Goal: Task Accomplishment & Management: Complete application form

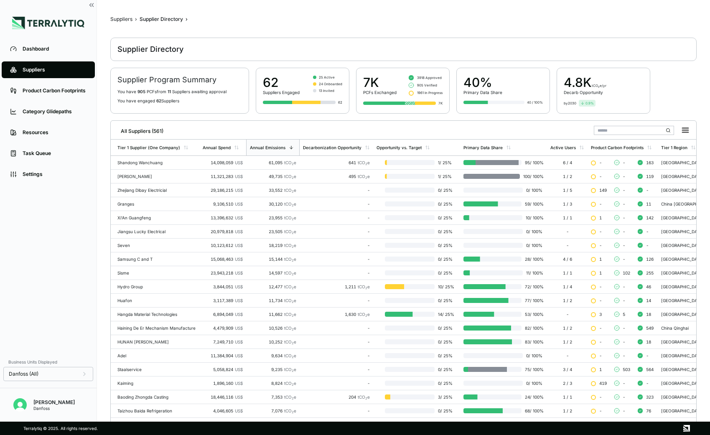
click at [53, 69] on div "Suppliers" at bounding box center [55, 69] width 64 height 7
click at [614, 132] on input "text" at bounding box center [634, 130] width 80 height 9
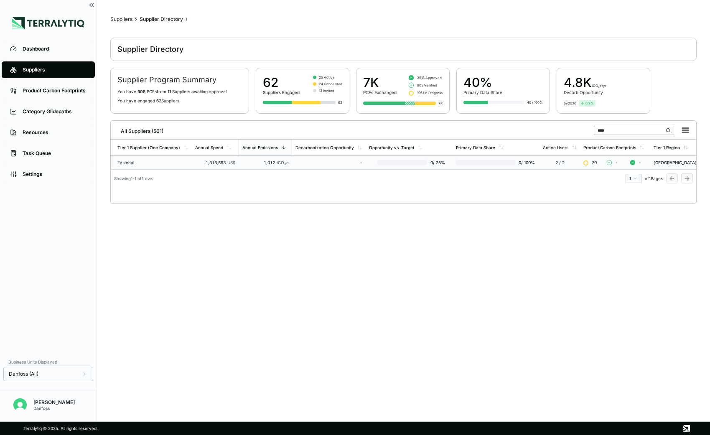
type input "****"
click at [277, 164] on span "tCO 2 e" at bounding box center [283, 162] width 12 height 5
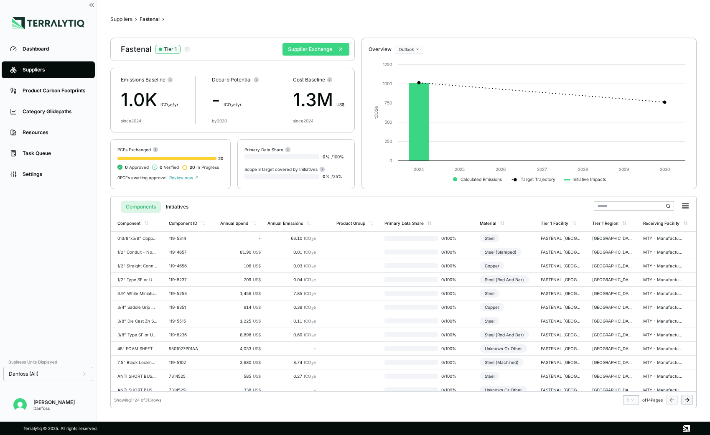
click at [316, 44] on button "Supplier Exchange" at bounding box center [316, 49] width 67 height 13
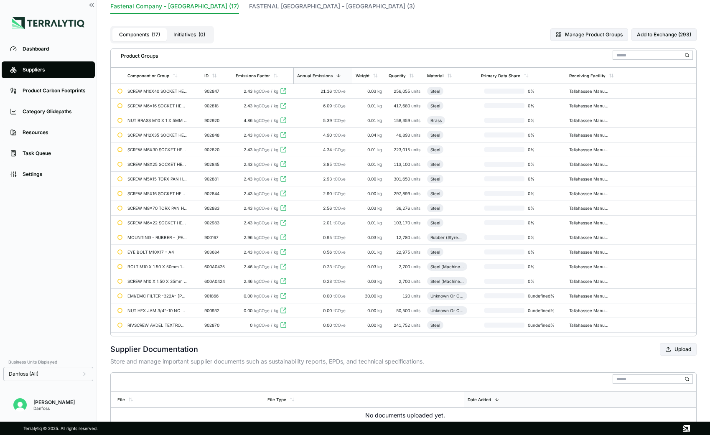
scroll to position [70, 0]
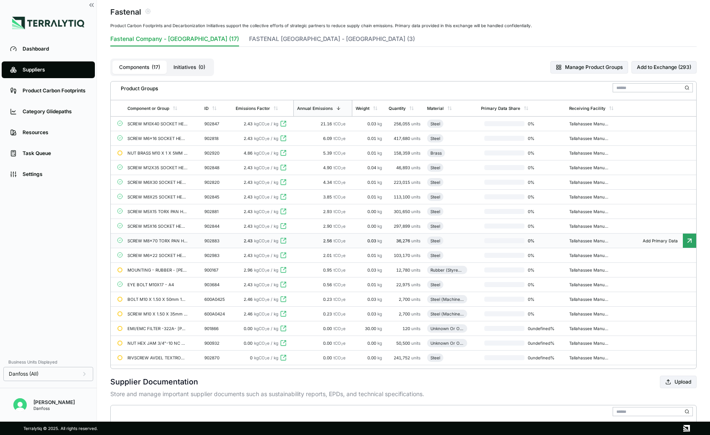
scroll to position [38, 0]
click at [165, 351] on td "RIVSCREW AVDEL TEXTRON#01710-12570" at bounding box center [162, 357] width 77 height 15
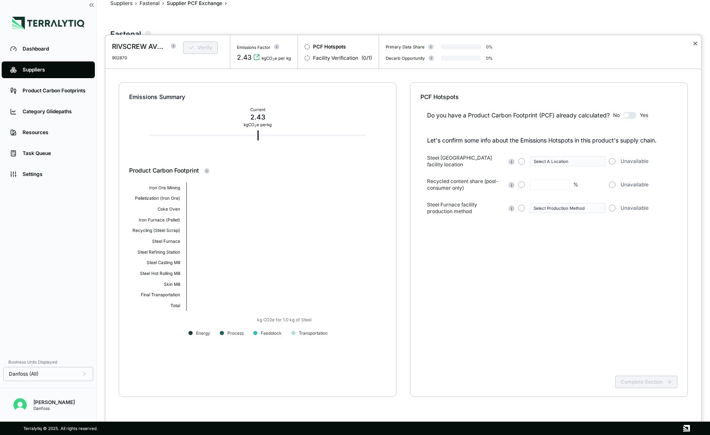
click at [696, 43] on button "✕" at bounding box center [694, 43] width 5 height 10
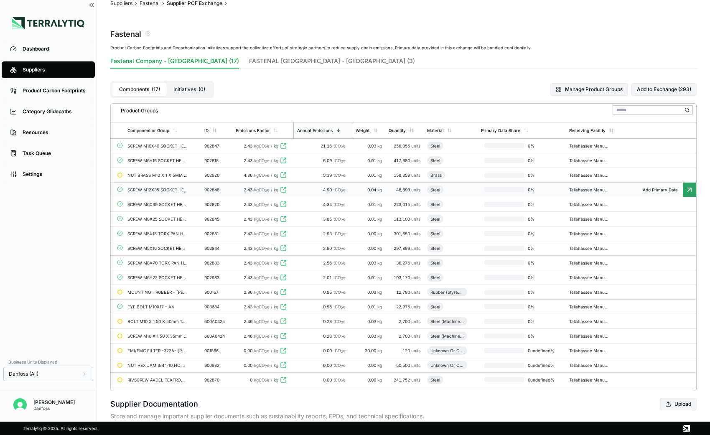
click at [154, 191] on div "SCREW M12X35 SOCKET HEAD CAP ISO 4762 A4" at bounding box center [157, 189] width 60 height 5
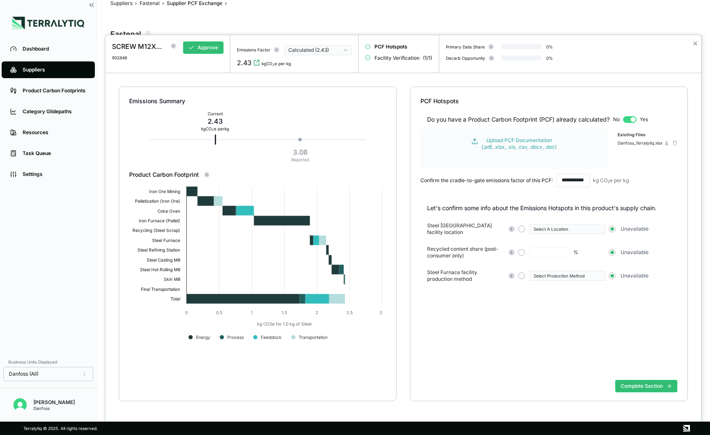
click at [309, 48] on div "Calculated (2.43)" at bounding box center [314, 50] width 53 height 7
click at [696, 42] on button "✕" at bounding box center [694, 43] width 5 height 10
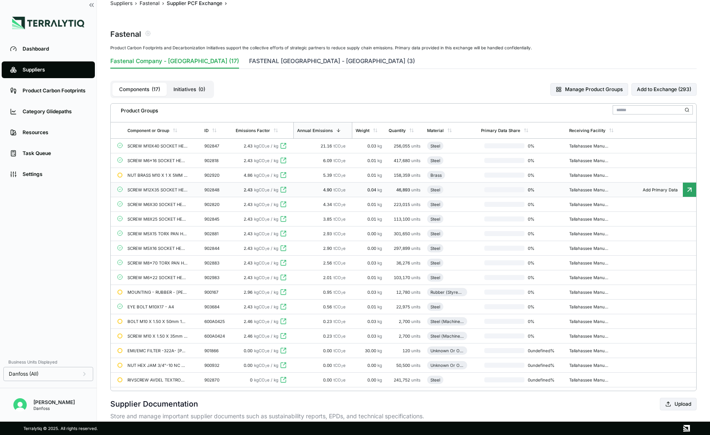
click at [265, 61] on button "FASTENAL MEXICO - Mexico (3)" at bounding box center [332, 63] width 166 height 12
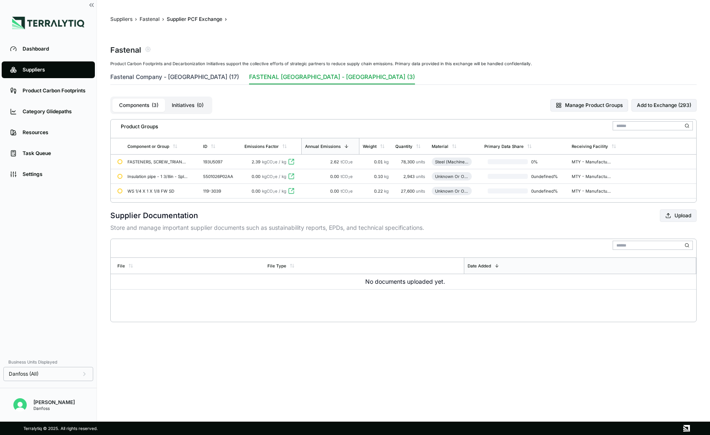
click at [202, 75] on button "Fastenal Company - United States of America (17)" at bounding box center [174, 79] width 129 height 12
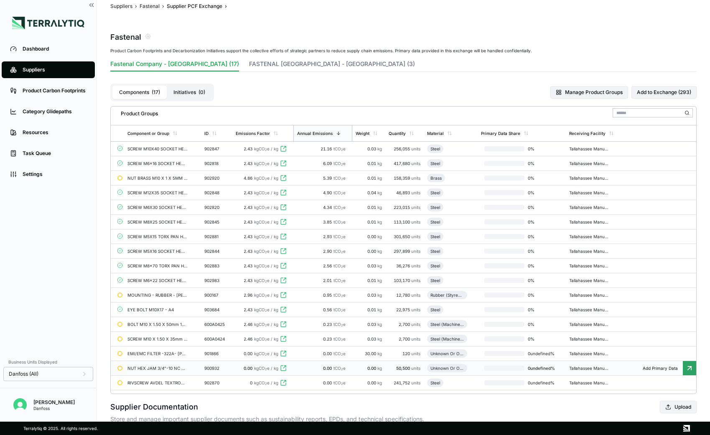
scroll to position [31, 0]
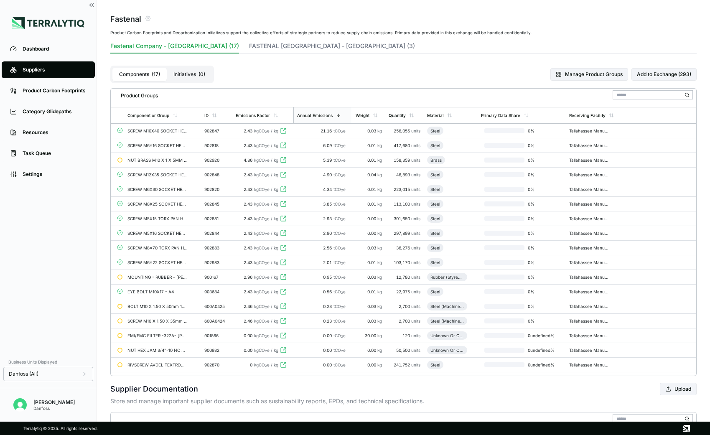
click at [41, 68] on div "Suppliers" at bounding box center [55, 69] width 64 height 7
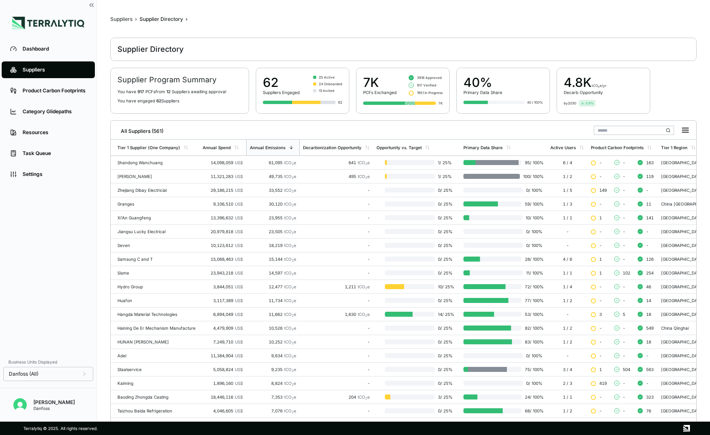
click at [631, 130] on input "text" at bounding box center [634, 130] width 80 height 9
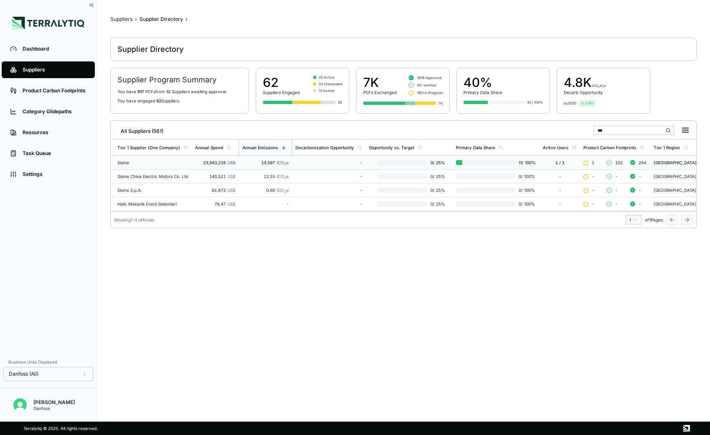
type input "***"
click at [150, 160] on div "Sisme" at bounding box center [152, 162] width 71 height 5
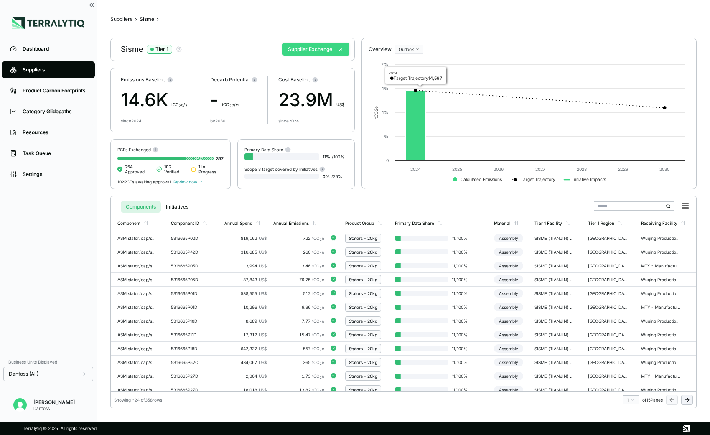
click at [329, 50] on button "Supplier Exchange" at bounding box center [316, 49] width 67 height 13
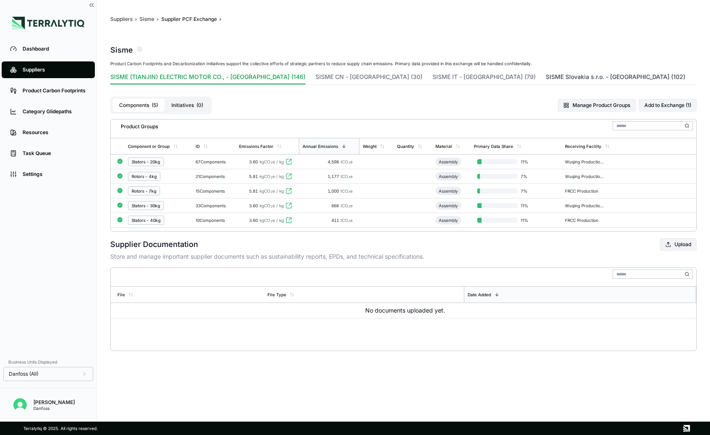
click at [546, 80] on button "SISME Slovakia s.r.o. - [GEOGRAPHIC_DATA] (102)" at bounding box center [616, 79] width 140 height 12
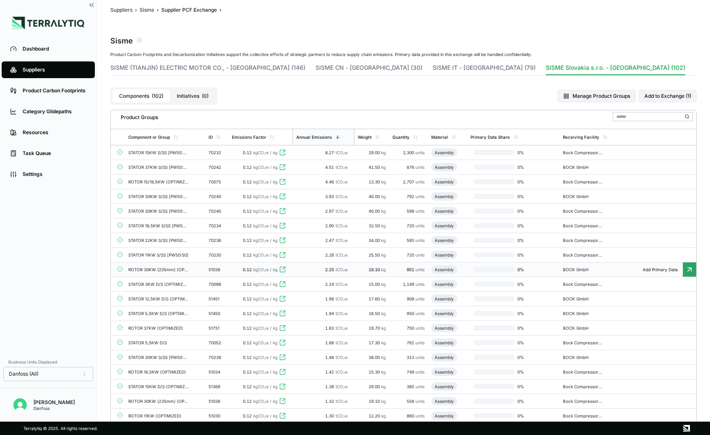
scroll to position [6, 0]
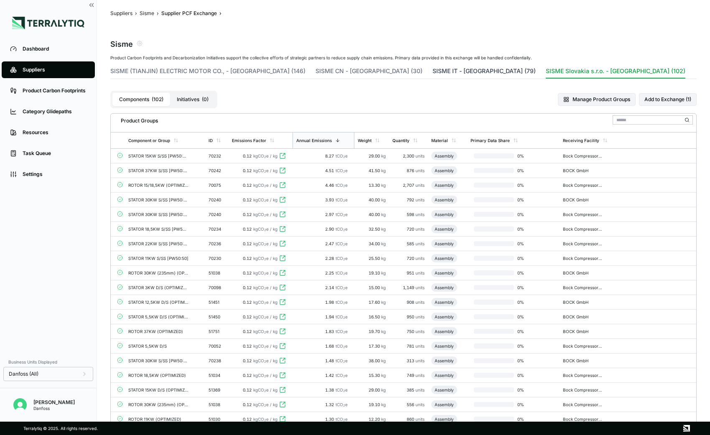
click at [433, 74] on button "SISME IT - [GEOGRAPHIC_DATA] (79)" at bounding box center [484, 73] width 103 height 12
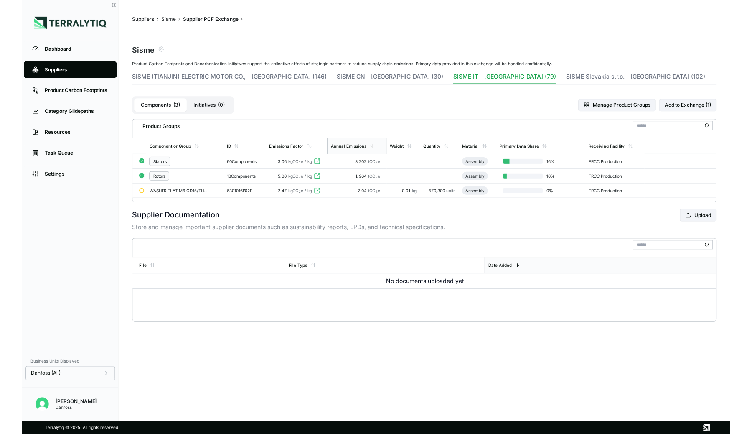
scroll to position [0, 0]
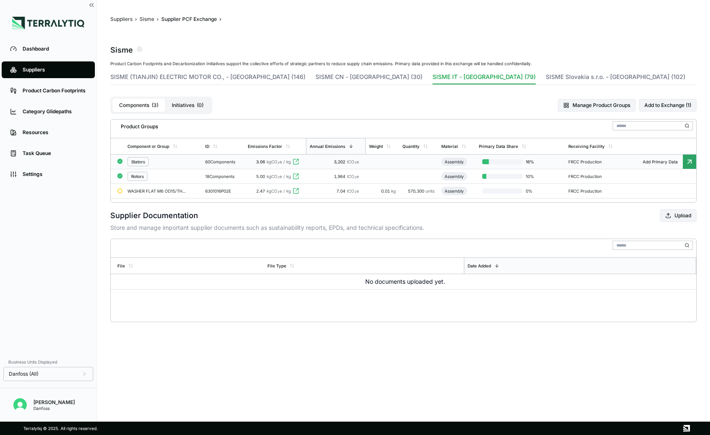
click at [202, 162] on td "60 Components" at bounding box center [223, 162] width 43 height 15
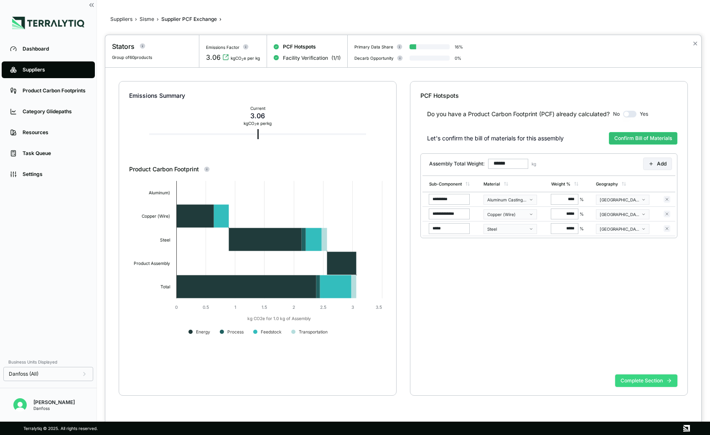
click at [648, 381] on button "Complete Section" at bounding box center [646, 380] width 62 height 13
click at [647, 142] on button "Confirm Bill of Materials" at bounding box center [643, 138] width 69 height 13
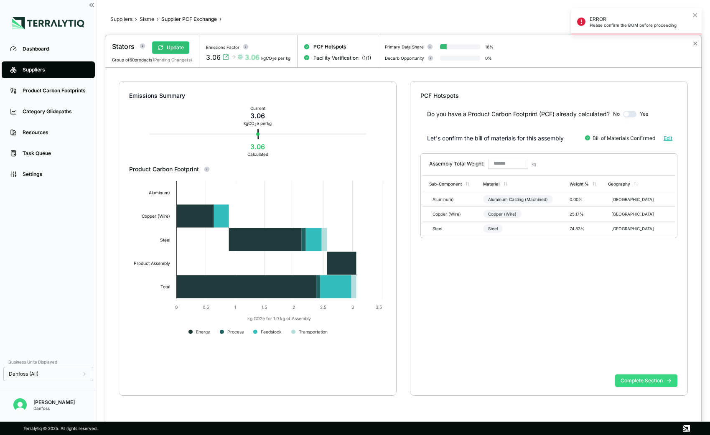
click at [661, 377] on button "Complete Section" at bounding box center [646, 380] width 62 height 13
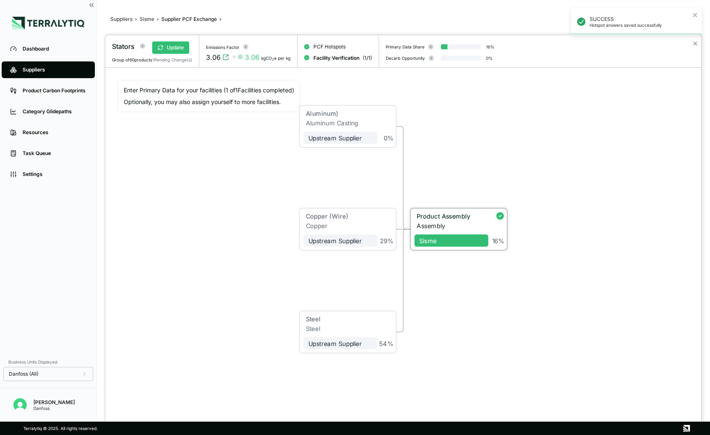
click at [474, 225] on div "Assembly" at bounding box center [452, 226] width 71 height 8
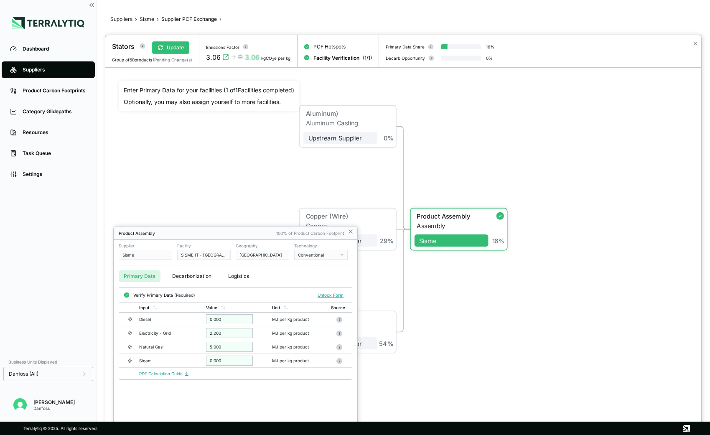
click at [696, 44] on div at bounding box center [403, 235] width 596 height 400
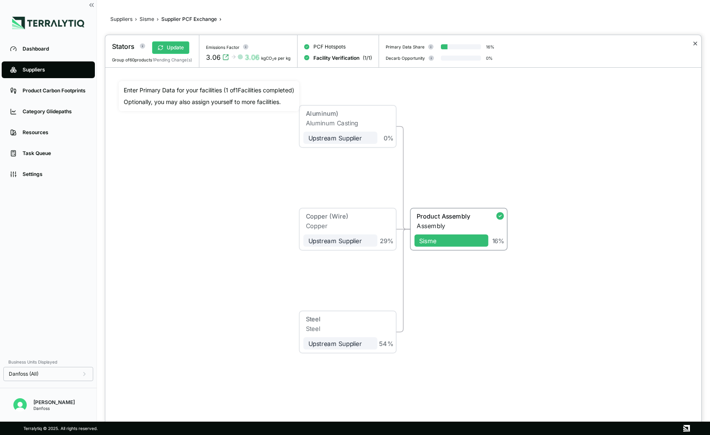
click at [696, 44] on button "✕" at bounding box center [694, 43] width 5 height 10
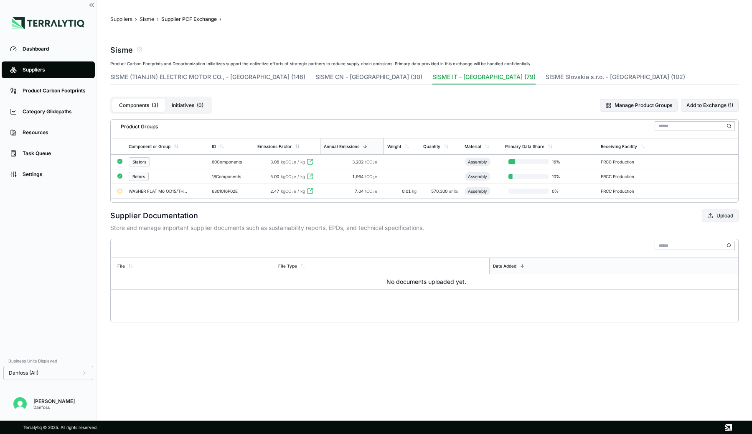
click at [46, 21] on img at bounding box center [48, 23] width 72 height 13
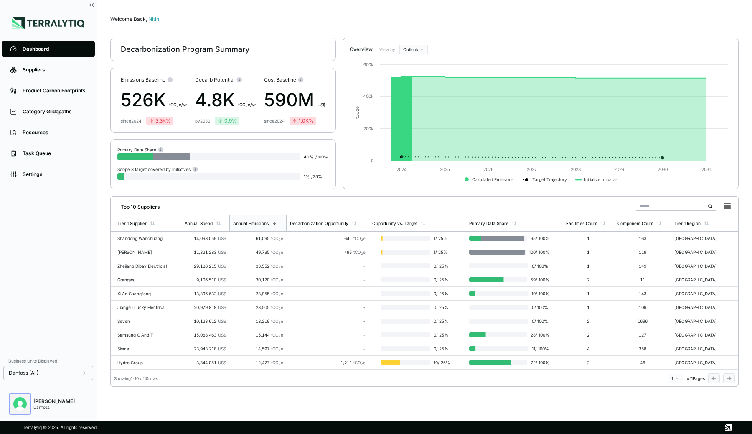
click at [17, 400] on img "Open user button" at bounding box center [19, 403] width 13 height 13
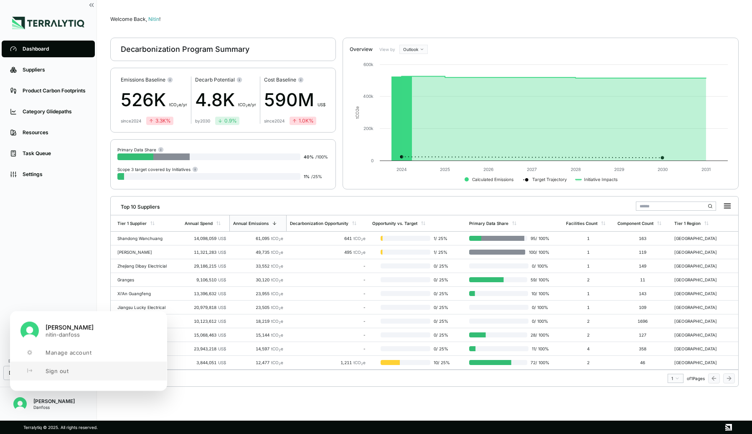
click at [42, 369] on button "Sign out" at bounding box center [88, 371] width 156 height 18
